Goal: Task Accomplishment & Management: Complete application form

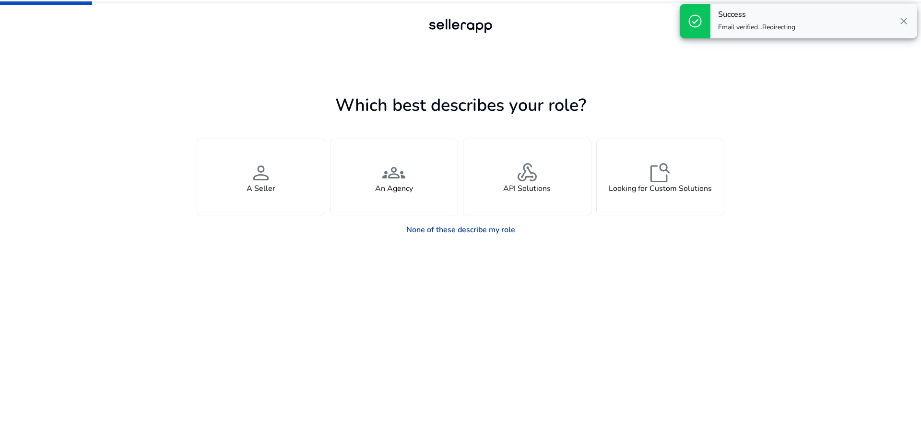
click at [512, 233] on link "None of these describe my role" at bounding box center [461, 229] width 124 height 19
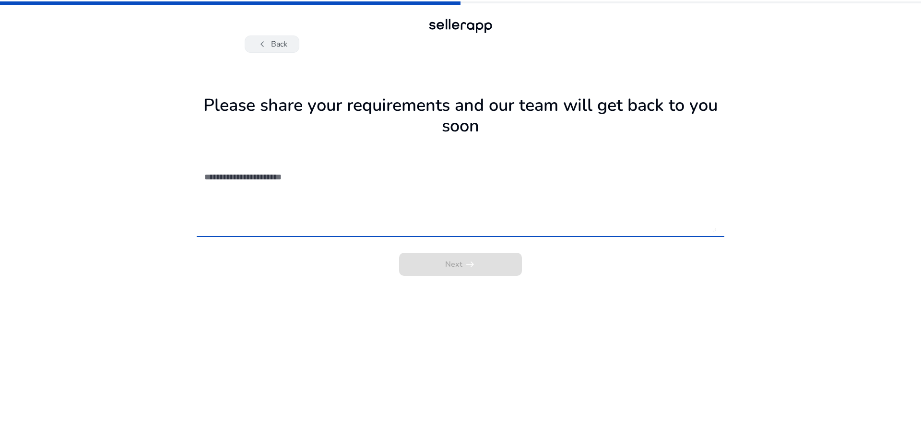
click at [272, 48] on button "chevron_left Back" at bounding box center [272, 43] width 55 height 17
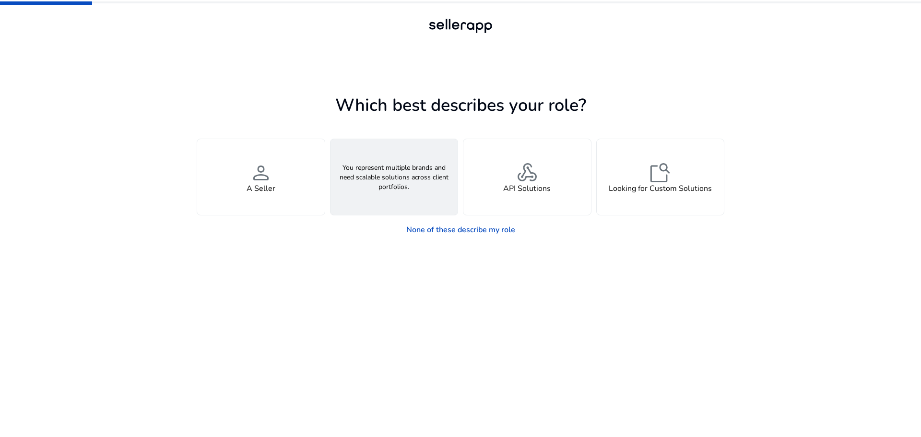
click at [408, 192] on h4 "An Agency" at bounding box center [394, 188] width 38 height 9
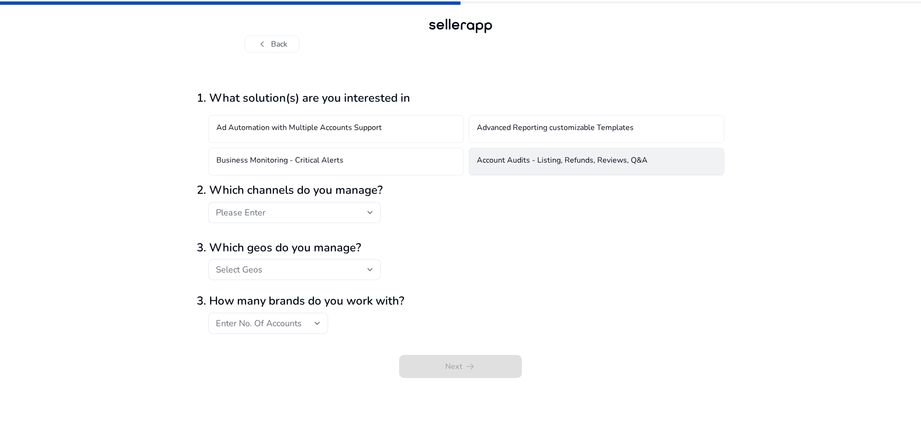
click at [594, 159] on h4 "Account Audits - Listing, Refunds, Reviews, Q&A" at bounding box center [562, 162] width 171 height 12
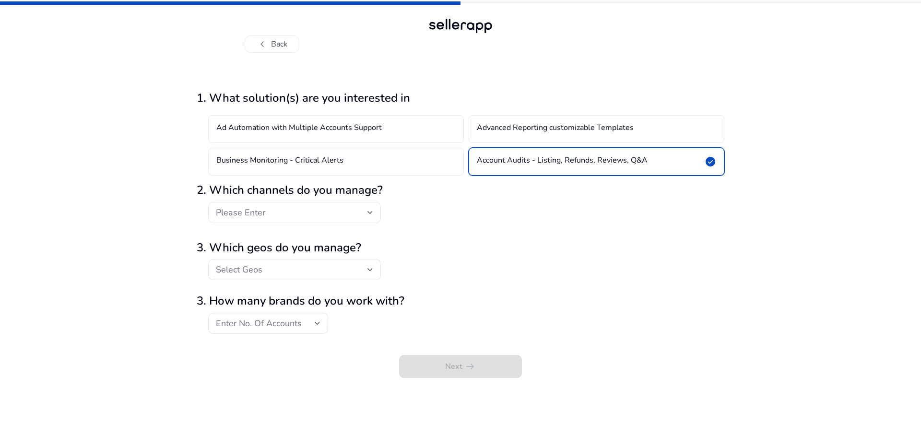
click at [370, 211] on div at bounding box center [370, 213] width 6 height 4
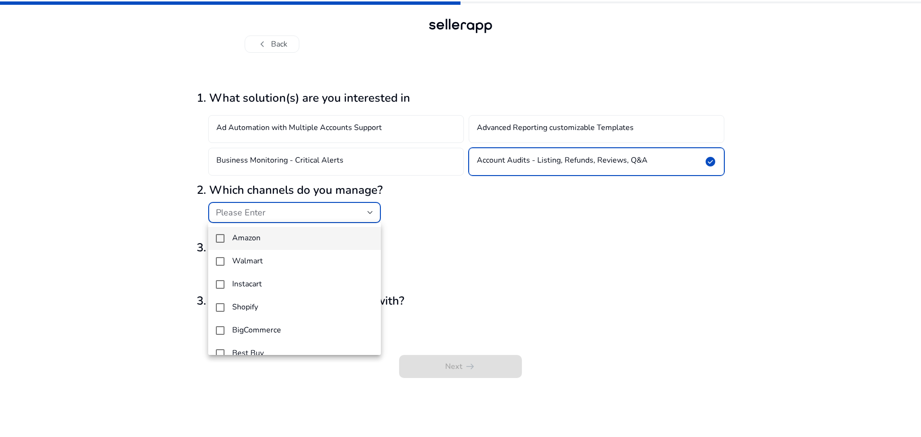
click at [440, 231] on div at bounding box center [460, 218] width 921 height 437
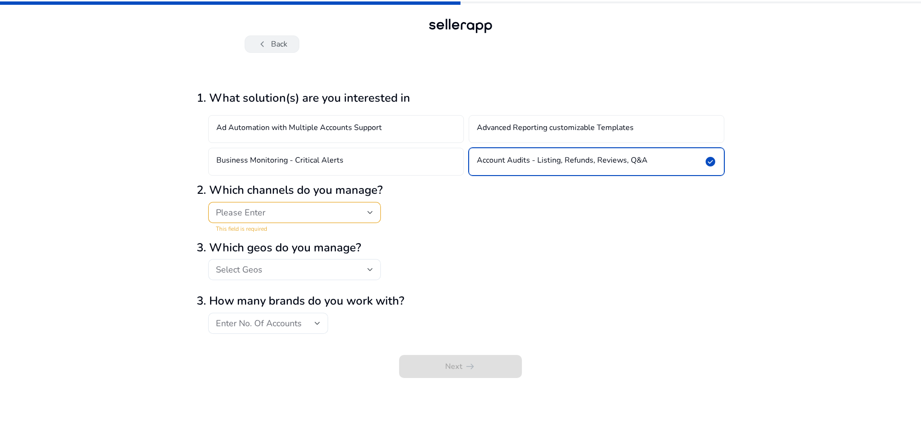
click at [280, 40] on button "chevron_left Back" at bounding box center [272, 43] width 55 height 17
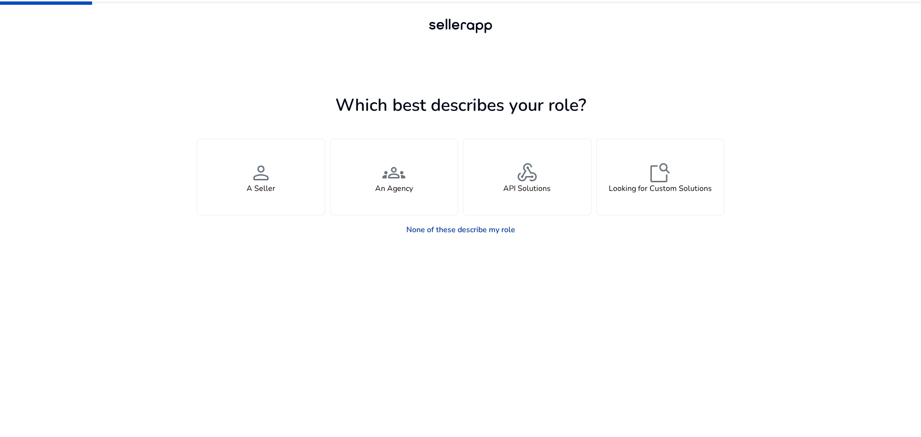
click at [457, 225] on link "None of these describe my role" at bounding box center [461, 229] width 124 height 19
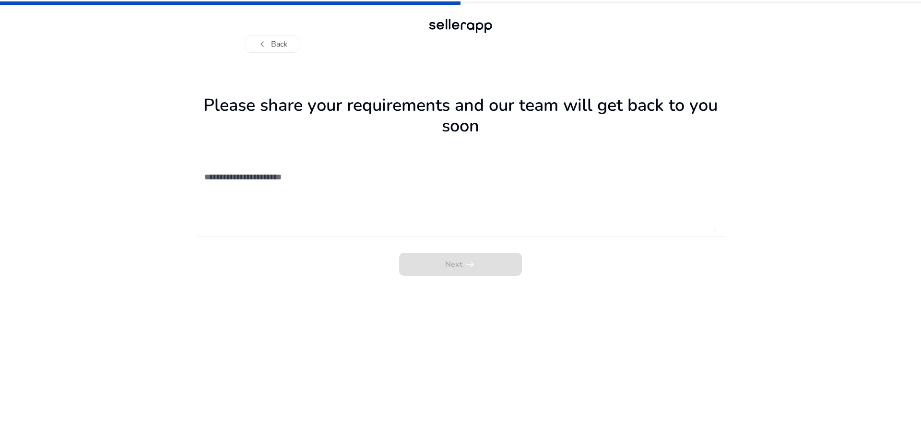
click at [487, 227] on textarea at bounding box center [460, 198] width 512 height 68
click at [474, 214] on textarea at bounding box center [460, 198] width 512 height 68
click at [464, 23] on div at bounding box center [460, 25] width 69 height 19
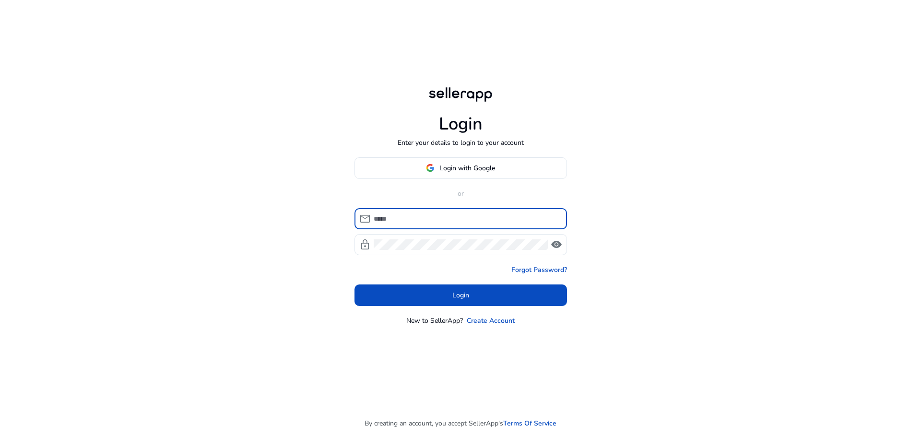
click at [446, 212] on div at bounding box center [467, 218] width 186 height 21
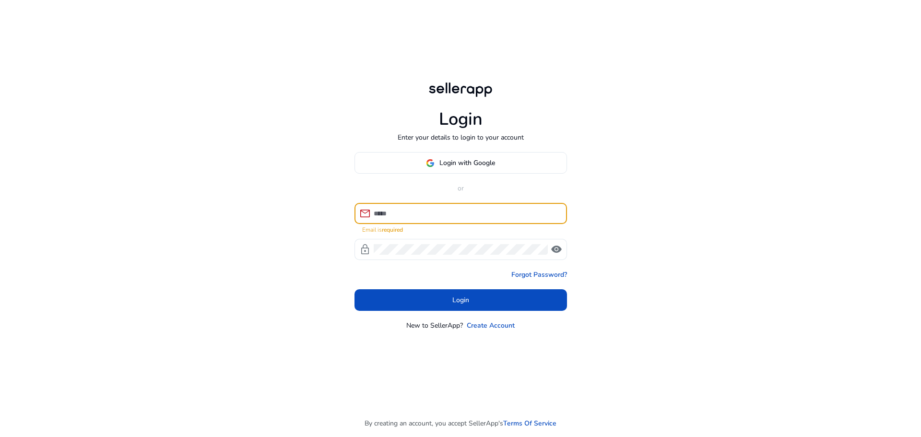
click at [444, 215] on input at bounding box center [467, 213] width 186 height 11
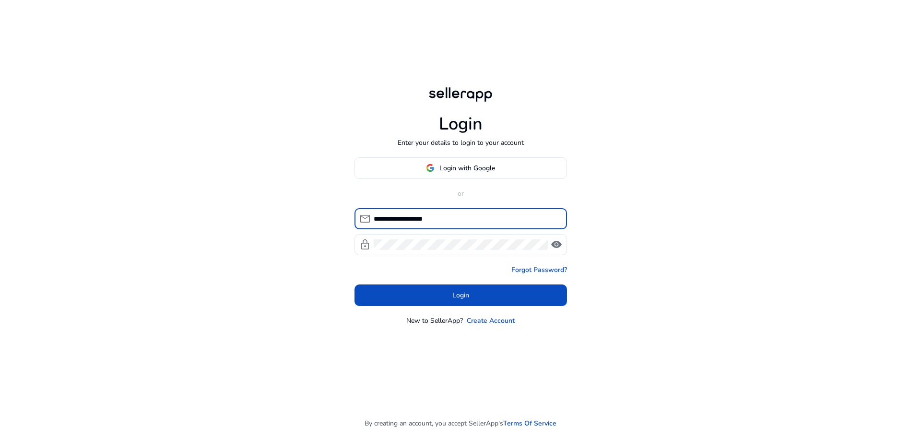
type input "**********"
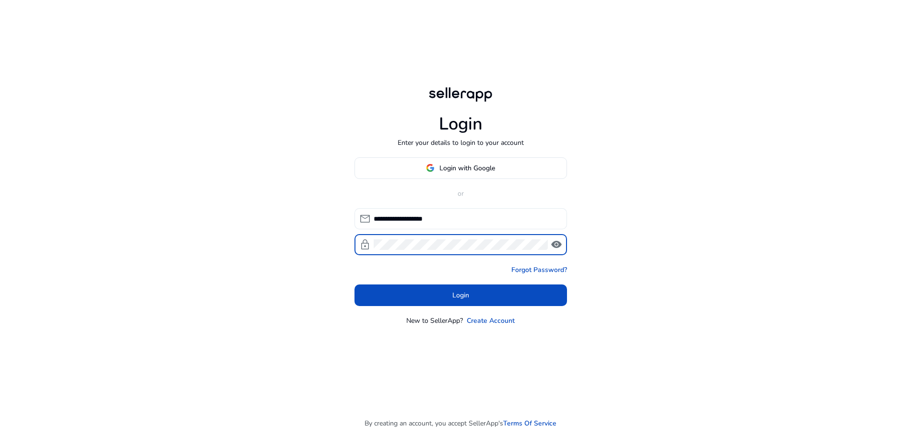
click button "Login" at bounding box center [460, 295] width 212 height 22
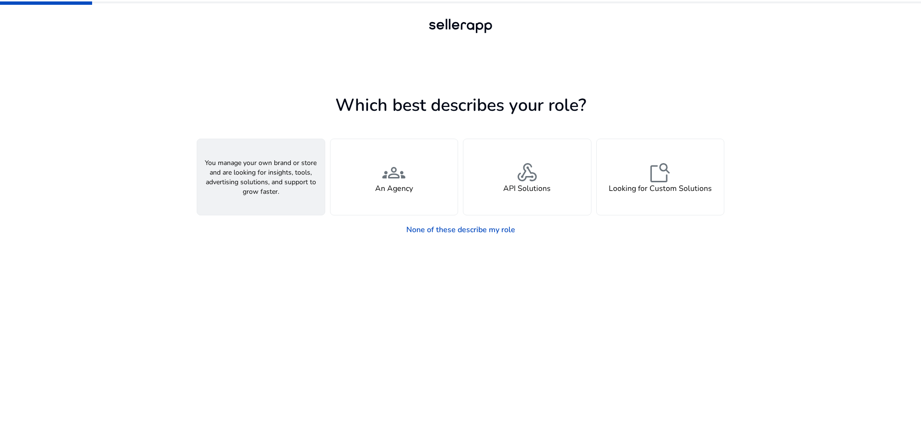
click at [269, 180] on span "person" at bounding box center [260, 172] width 23 height 23
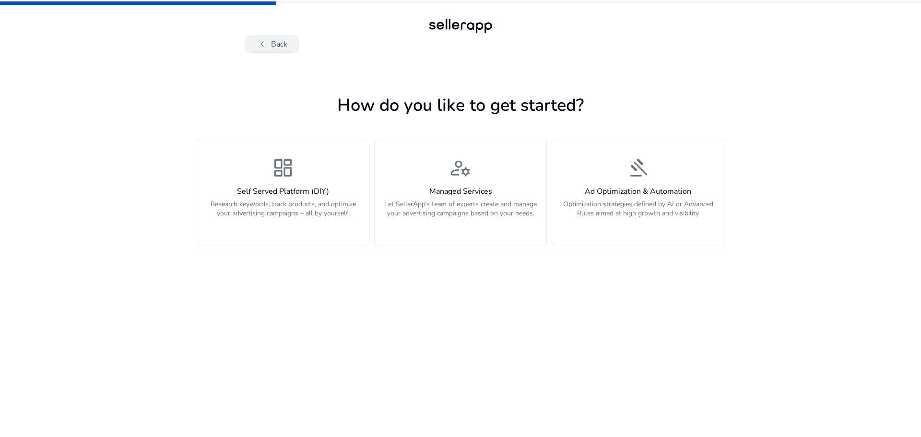
click at [286, 45] on button "chevron_left Back" at bounding box center [272, 43] width 55 height 17
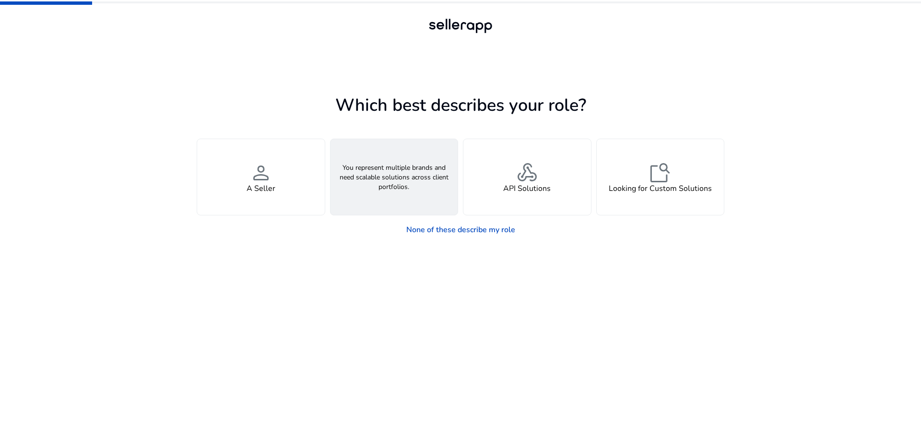
click at [370, 196] on div "groups An Agency" at bounding box center [394, 177] width 128 height 76
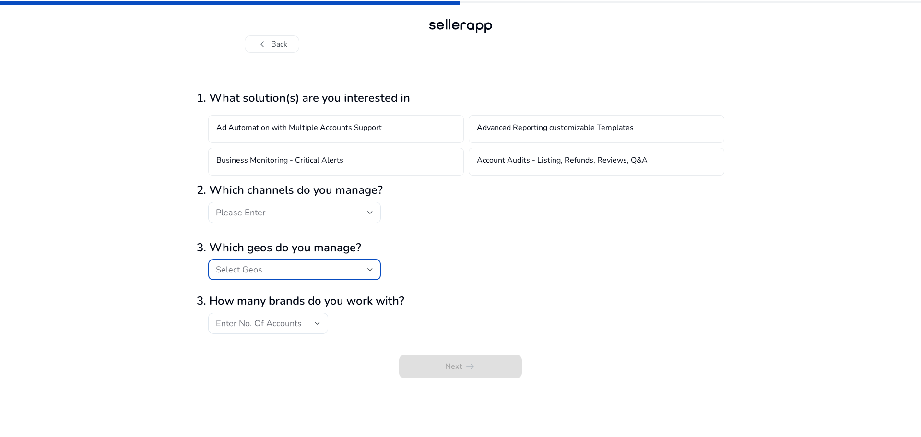
click at [343, 267] on div "Select Geos" at bounding box center [292, 269] width 152 height 11
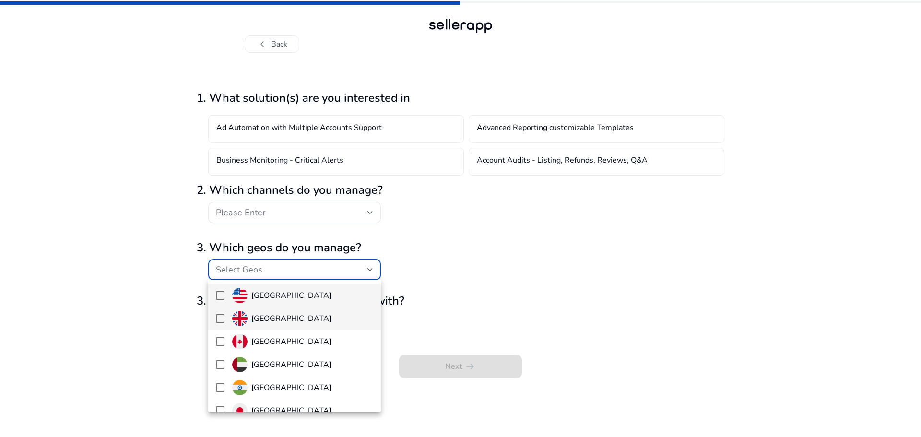
click at [294, 319] on h4 "United Kingdom" at bounding box center [291, 318] width 80 height 9
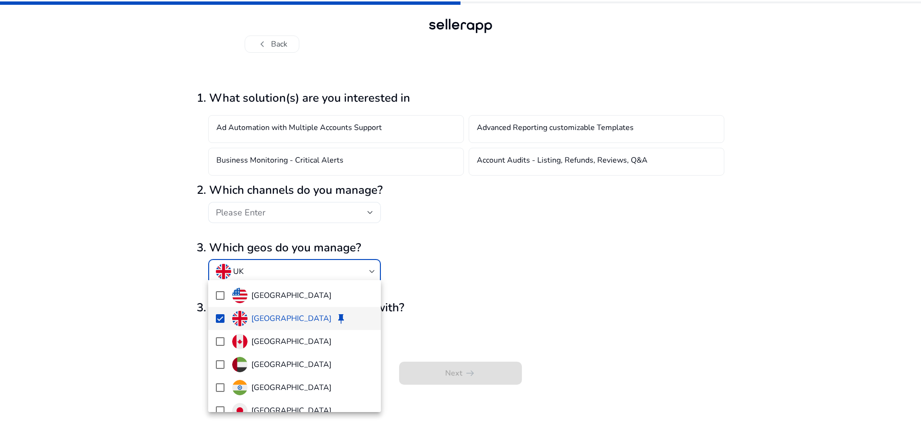
click at [527, 308] on div at bounding box center [460, 218] width 921 height 437
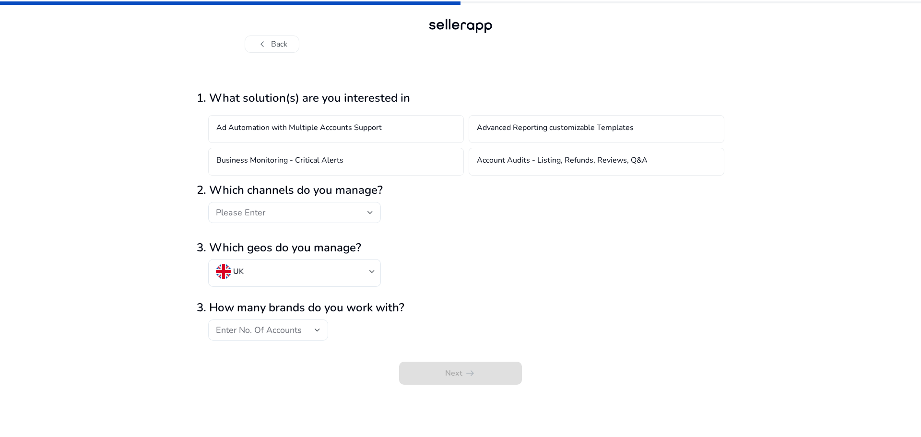
click at [302, 325] on div "Enter No. Of Accounts" at bounding box center [265, 330] width 99 height 11
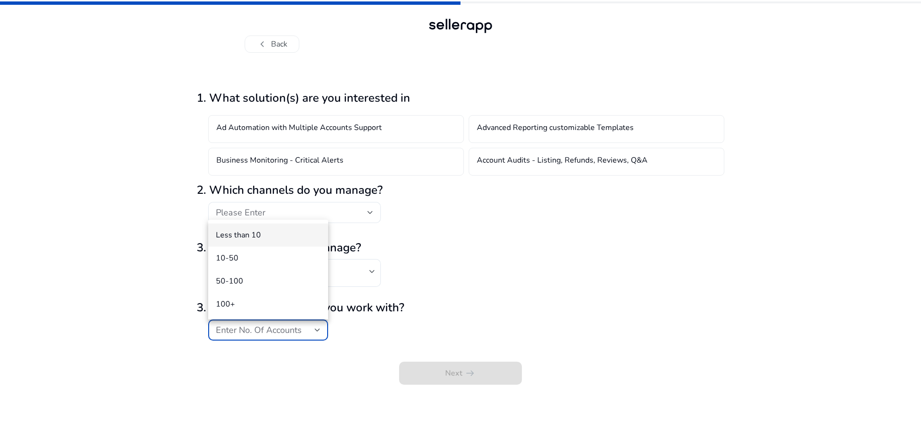
click at [273, 236] on span "Less than 10" at bounding box center [268, 235] width 105 height 11
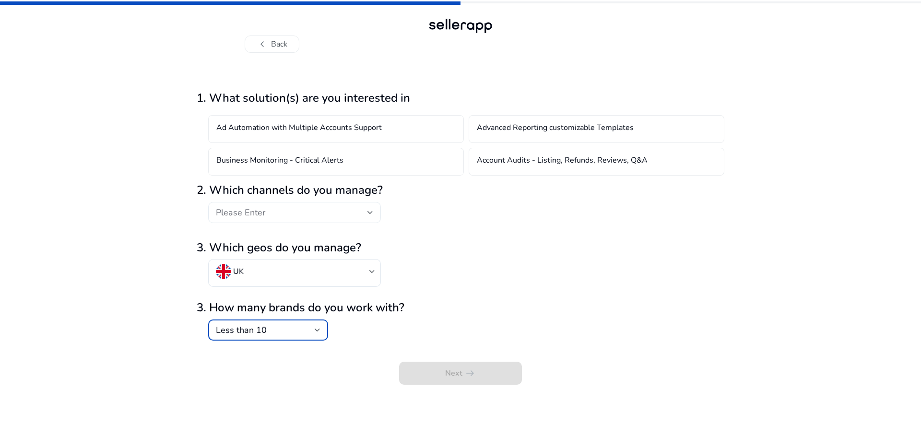
click at [297, 215] on div "Please Enter" at bounding box center [292, 212] width 152 height 11
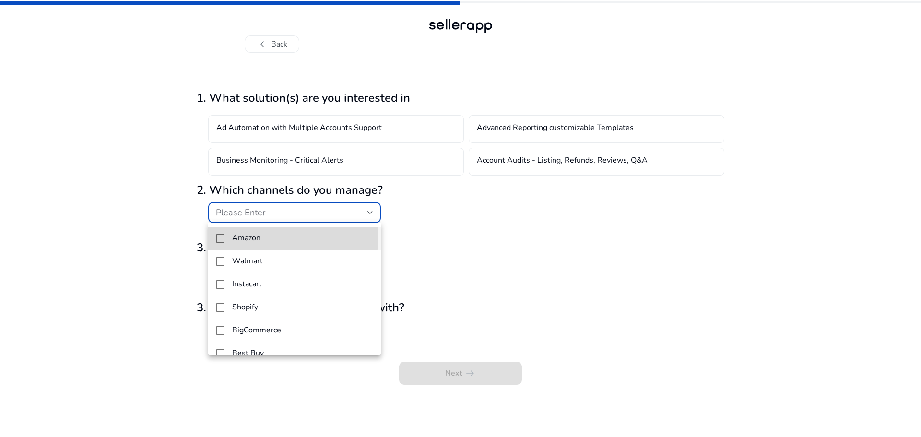
click at [282, 236] on span "Amazon" at bounding box center [302, 238] width 141 height 9
click at [322, 138] on div at bounding box center [460, 218] width 921 height 437
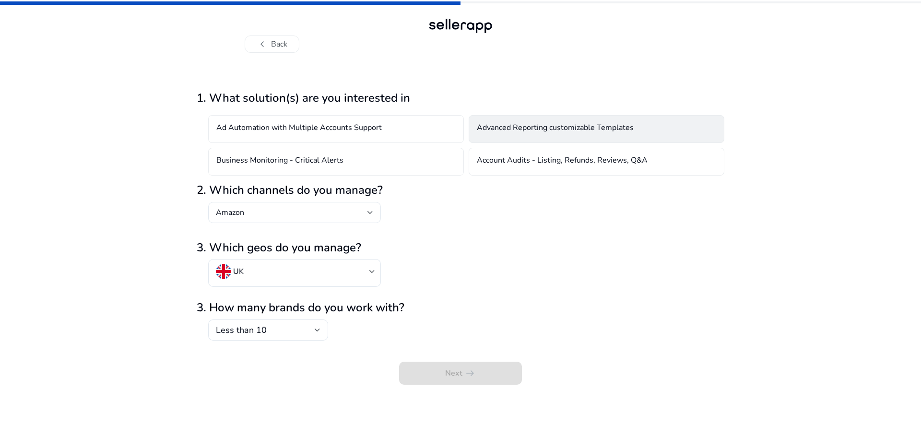
click at [521, 130] on h4 "Advanced Reporting customizable Templates" at bounding box center [555, 129] width 157 height 12
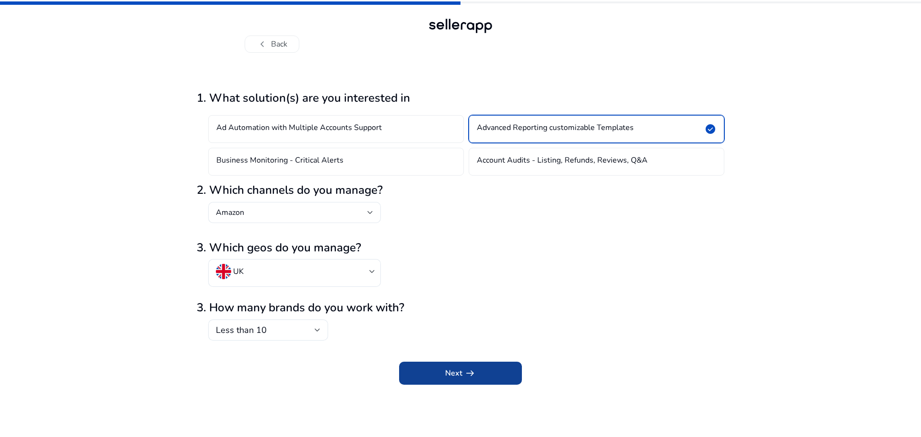
click at [477, 371] on span "submit" at bounding box center [460, 373] width 123 height 23
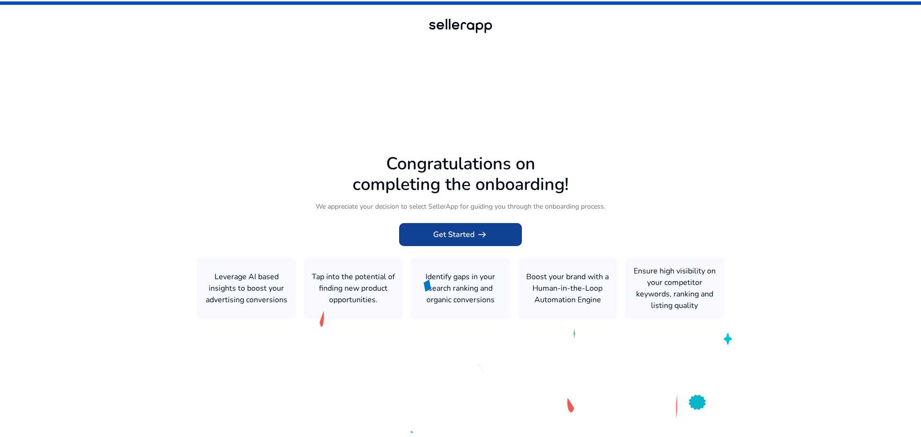
click at [448, 236] on span "Get Started arrow_right_alt" at bounding box center [460, 235] width 55 height 12
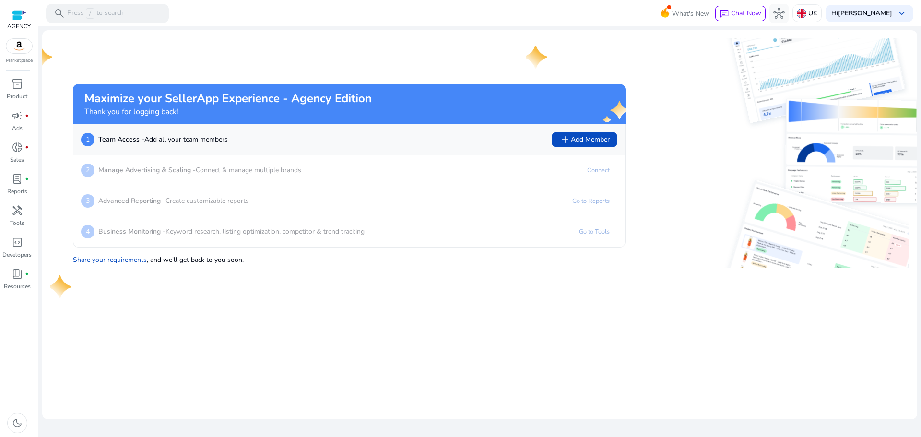
click at [21, 47] on img at bounding box center [19, 46] width 26 height 14
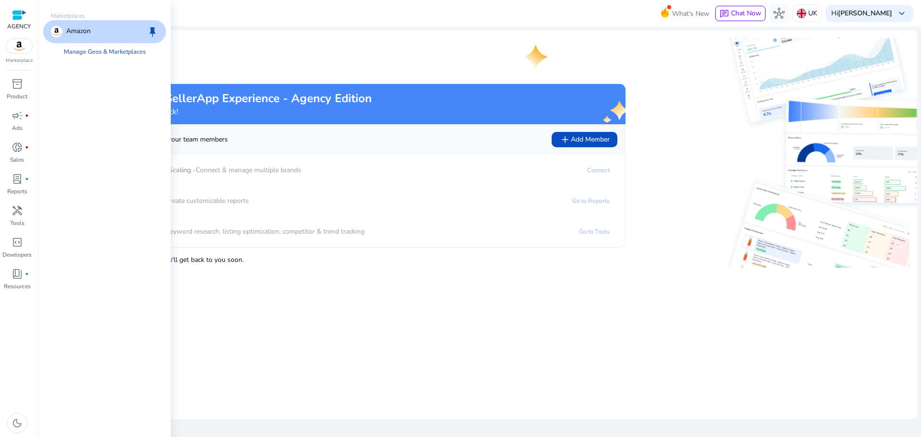
click at [106, 31] on div "Amazon keep" at bounding box center [104, 31] width 123 height 23
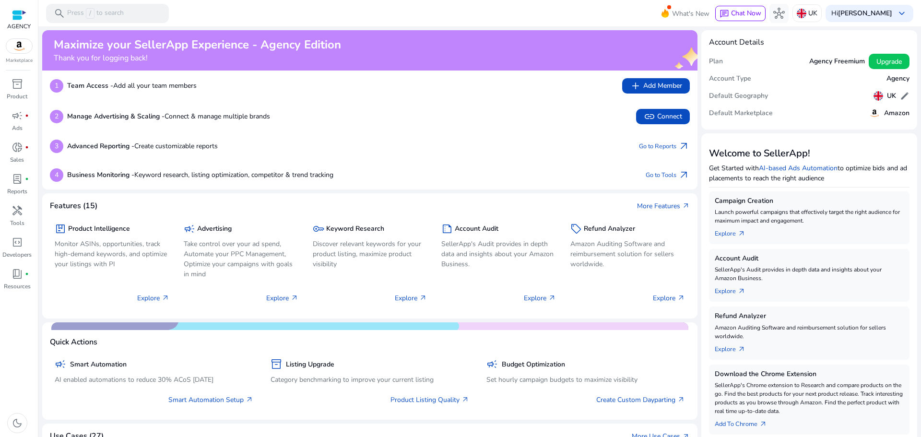
click at [9, 50] on img at bounding box center [19, 46] width 26 height 14
click at [21, 183] on span "lab_profile" at bounding box center [18, 179] width 12 height 12
